Goal: Task Accomplishment & Management: Use online tool/utility

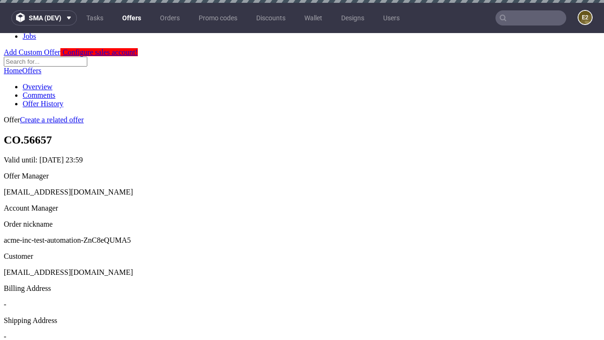
scroll to position [3, 0]
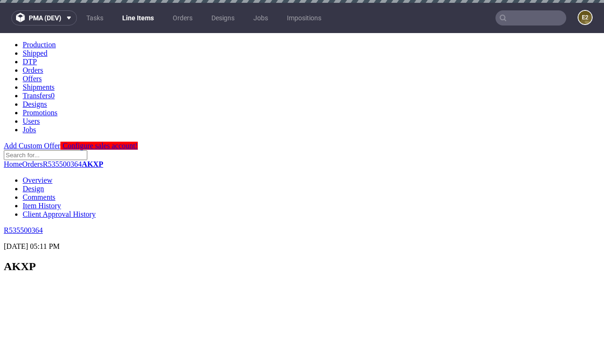
scroll to position [1532, 0]
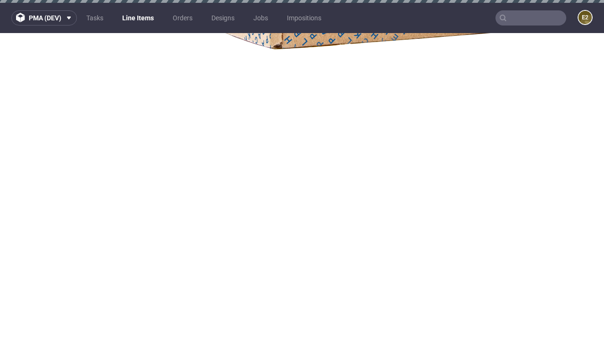
select select "accepted"
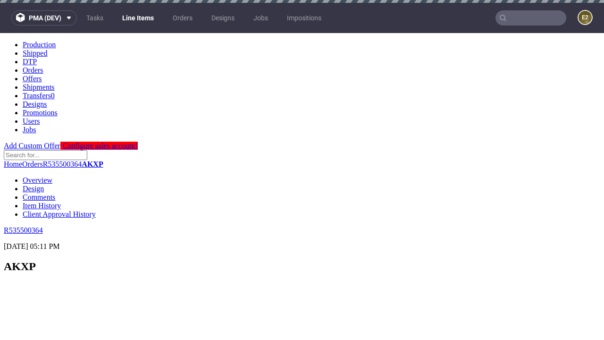
scroll to position [1532, 0]
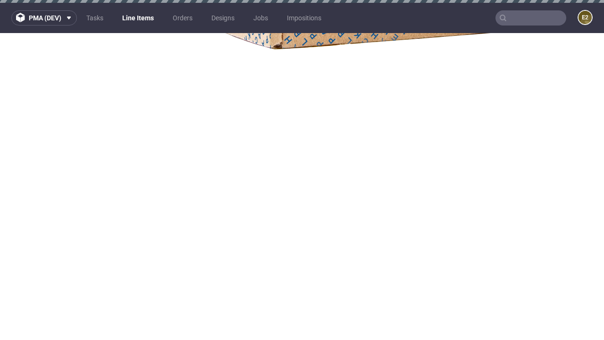
select select "received"
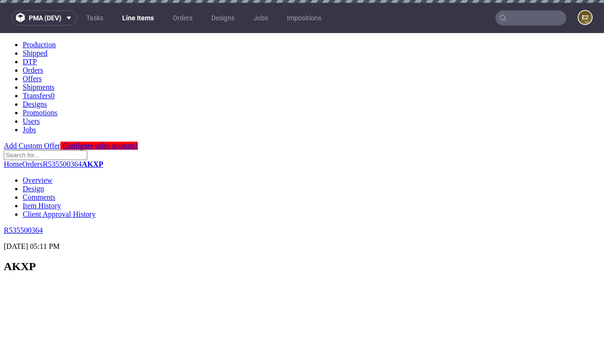
scroll to position [1532, 0]
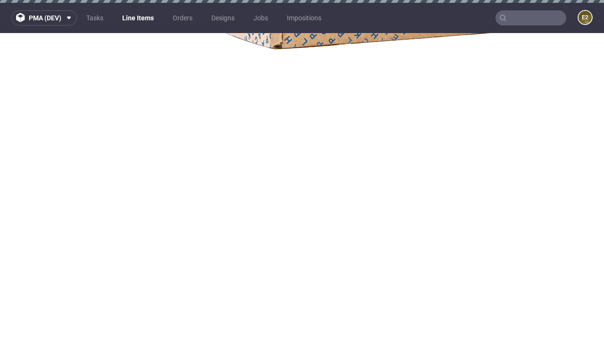
select select "accepted_dtp_issue_reprint"
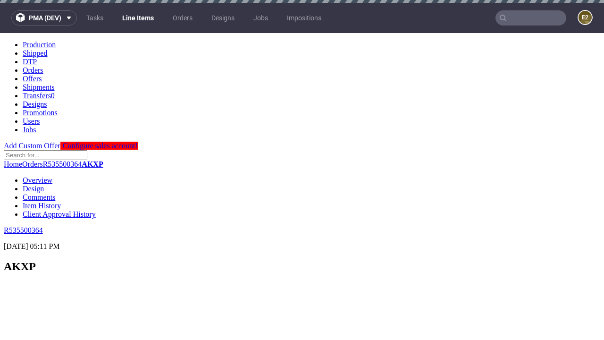
scroll to position [1568, 0]
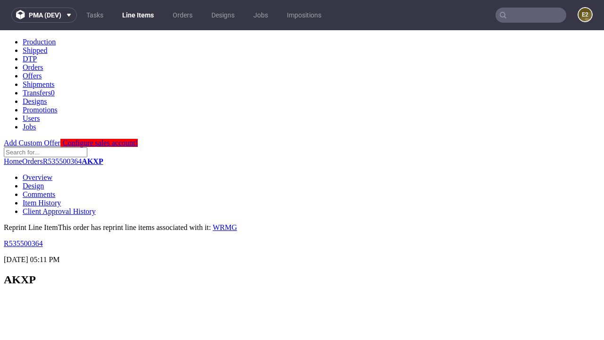
scroll to position [0, 0]
